Goal: Check status: Check status

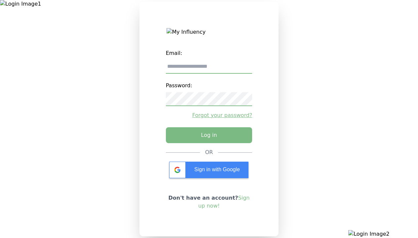
click at [209, 69] on input "email" at bounding box center [209, 67] width 87 height 14
type input "**********"
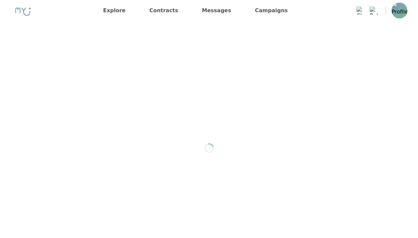
scroll to position [806, 0]
